Goal: Task Accomplishment & Management: Manage account settings

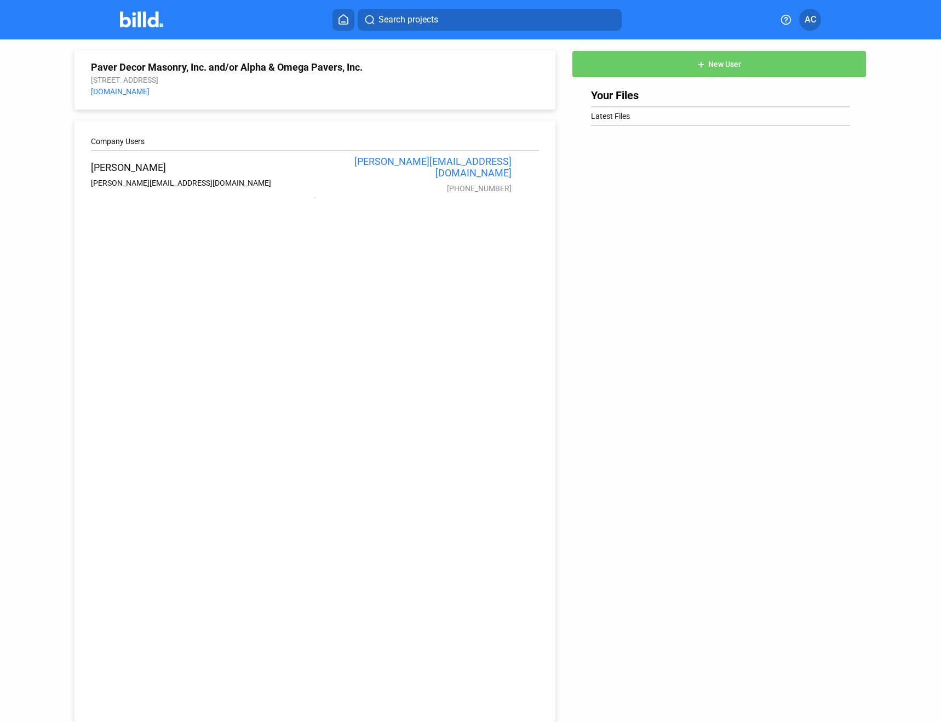
click at [150, 23] on img at bounding box center [141, 20] width 43 height 16
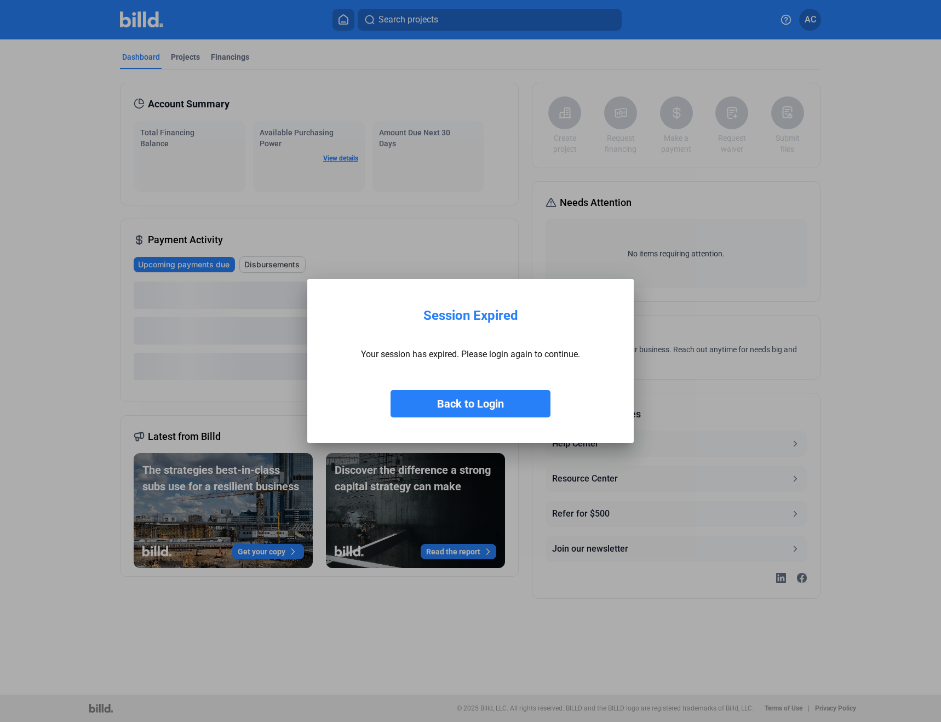
click at [497, 404] on button "Back to Login" at bounding box center [471, 403] width 160 height 27
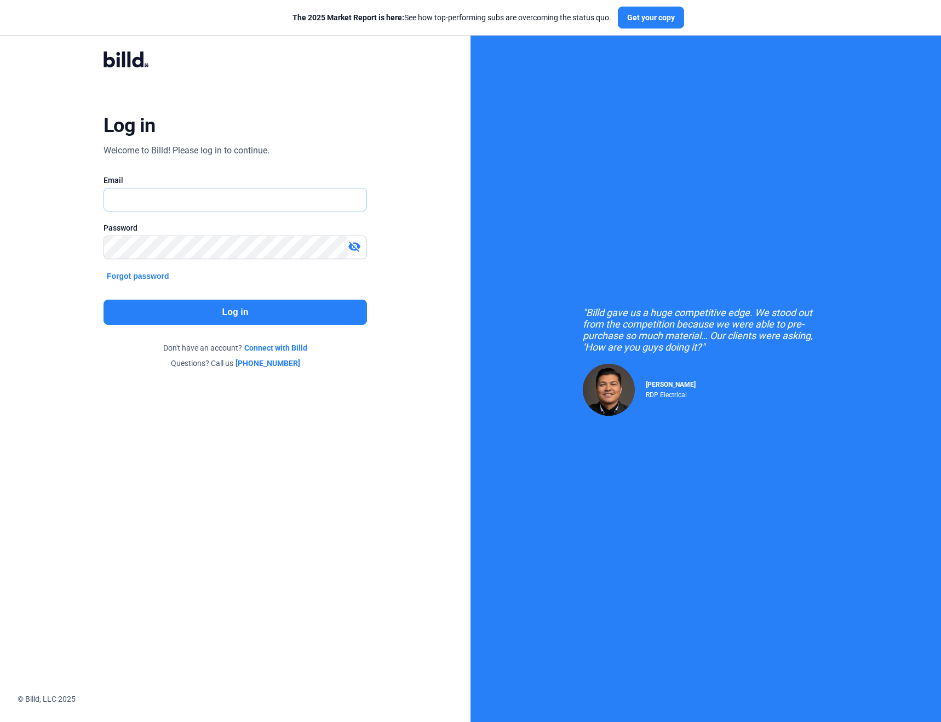
type input "[PERSON_NAME][EMAIL_ADDRESS][DOMAIN_NAME]"
click at [221, 308] on button "Log in" at bounding box center [236, 312] width 264 height 25
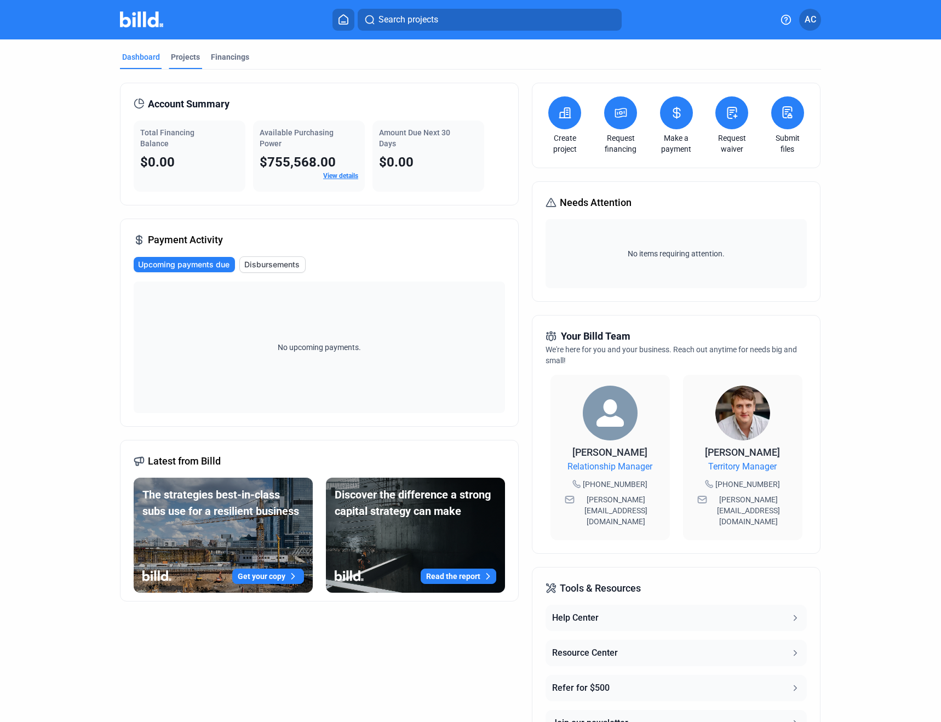
click at [179, 56] on div "Projects" at bounding box center [185, 56] width 29 height 11
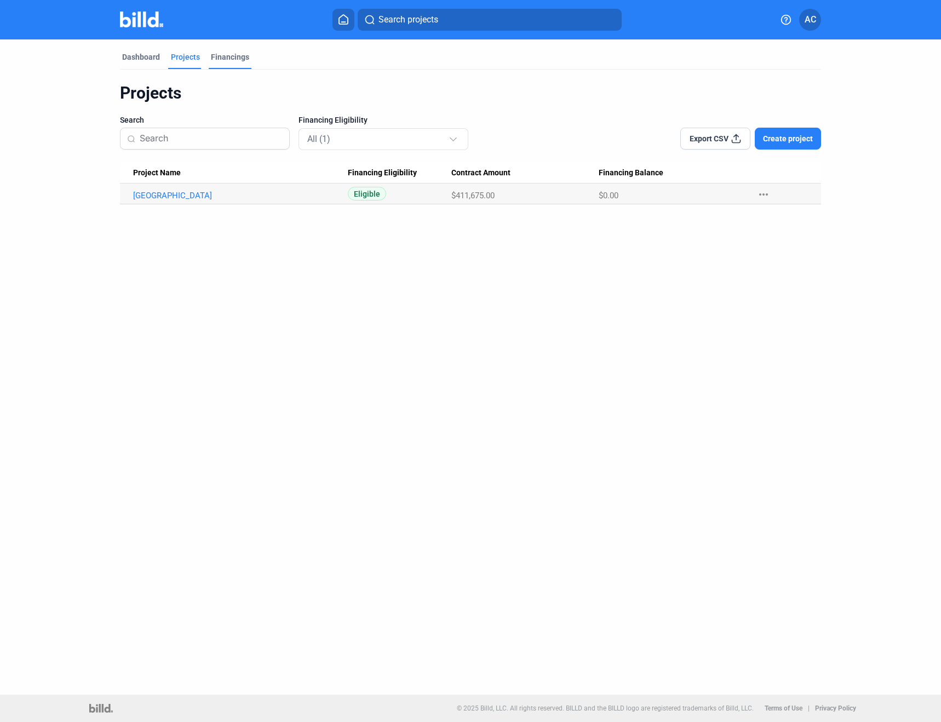
click at [217, 56] on div "Financings" at bounding box center [230, 56] width 38 height 11
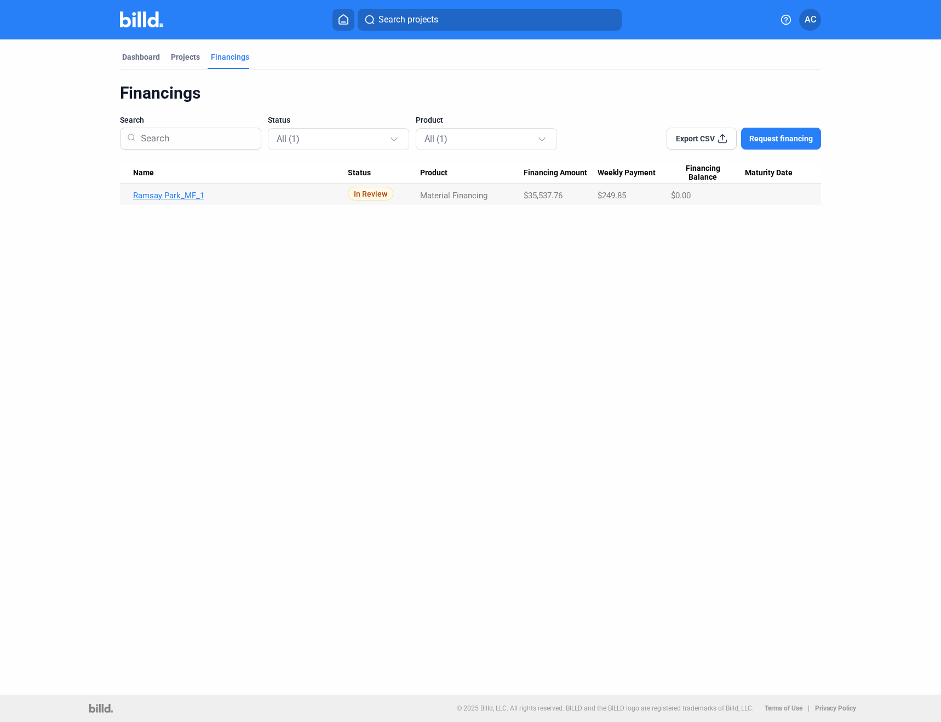
click at [185, 191] on link "Ramsay Park_MF_1" at bounding box center [240, 196] width 215 height 10
click at [186, 192] on link "Ramsay Park_MF_1" at bounding box center [240, 196] width 215 height 10
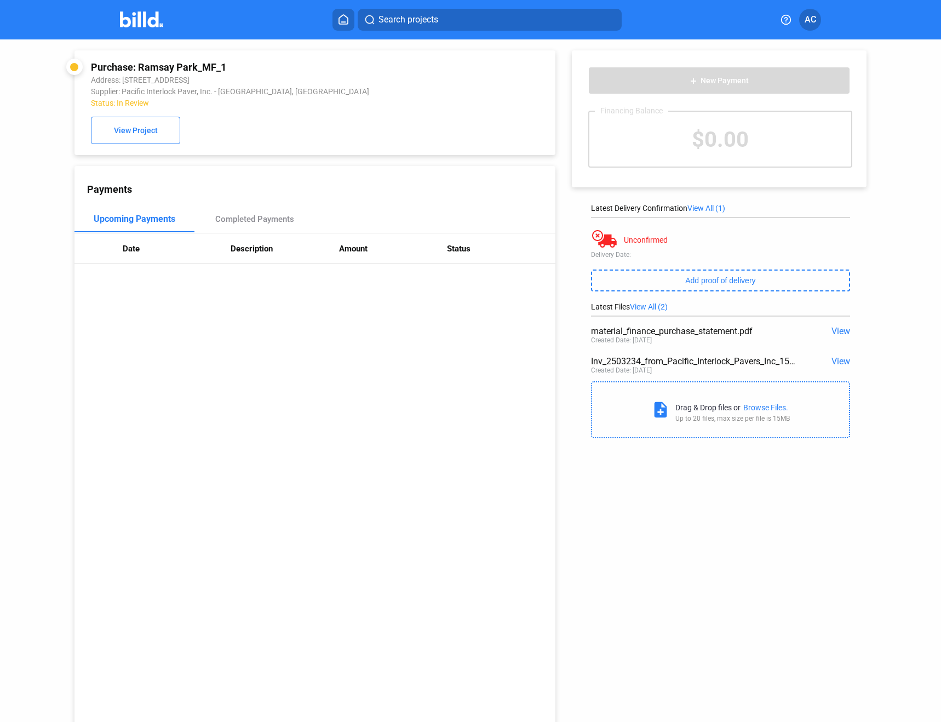
click at [150, 24] on img at bounding box center [141, 20] width 43 height 16
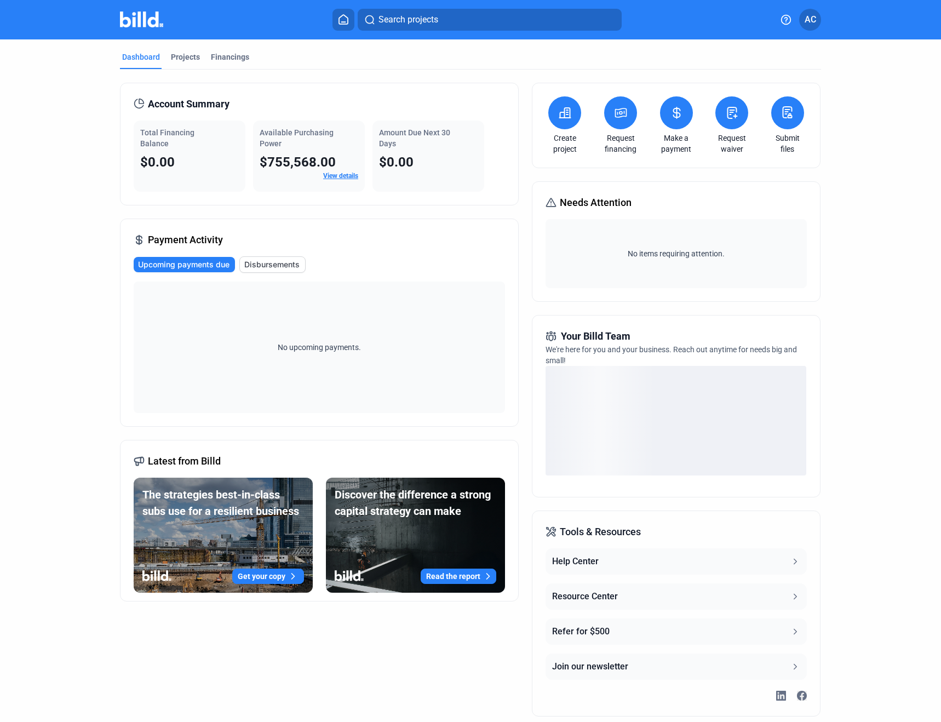
click at [818, 18] on button "AC" at bounding box center [810, 20] width 22 height 22
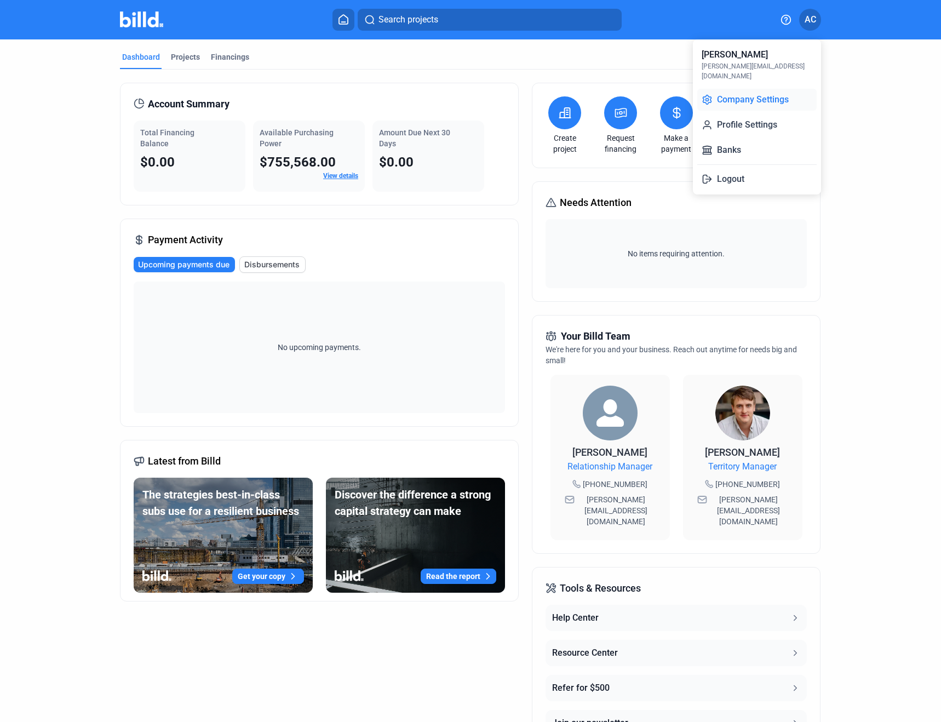
click at [766, 91] on button "Company Settings" at bounding box center [756, 100] width 119 height 22
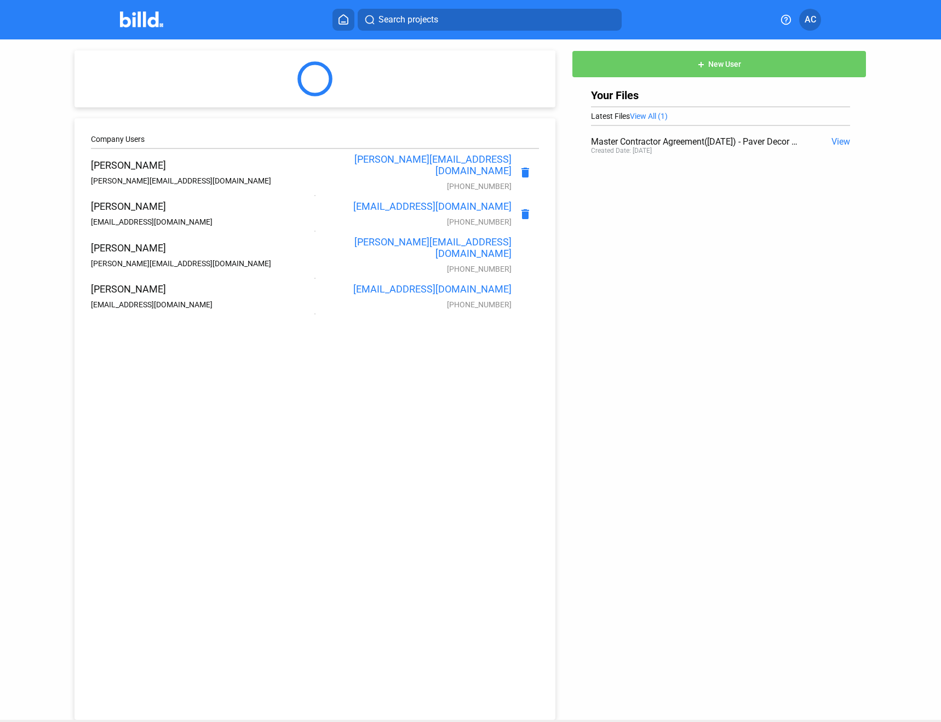
click at [837, 141] on span "View" at bounding box center [841, 141] width 19 height 10
